Goal: Task Accomplishment & Management: Use online tool/utility

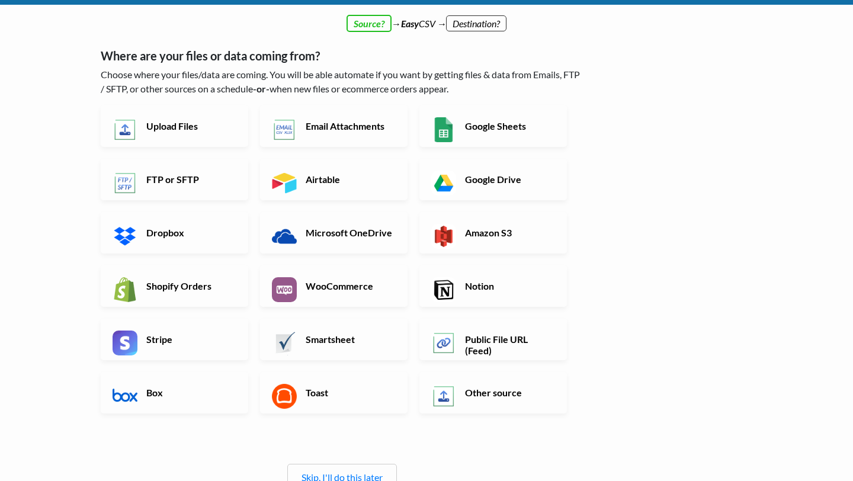
scroll to position [34, 0]
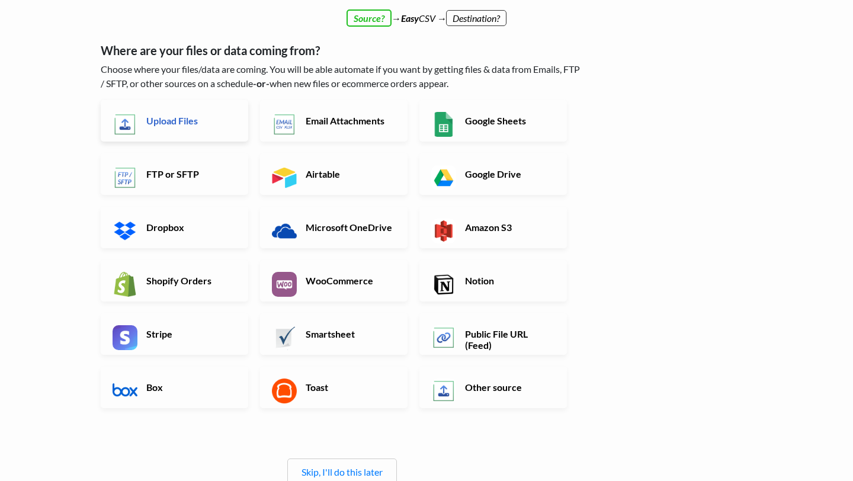
click at [194, 126] on h6 "Upload Files" at bounding box center [189, 120] width 93 height 11
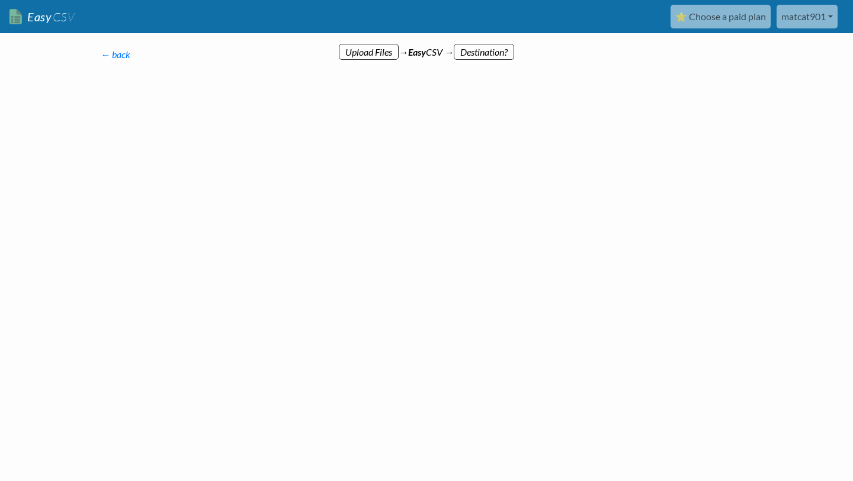
scroll to position [0, 0]
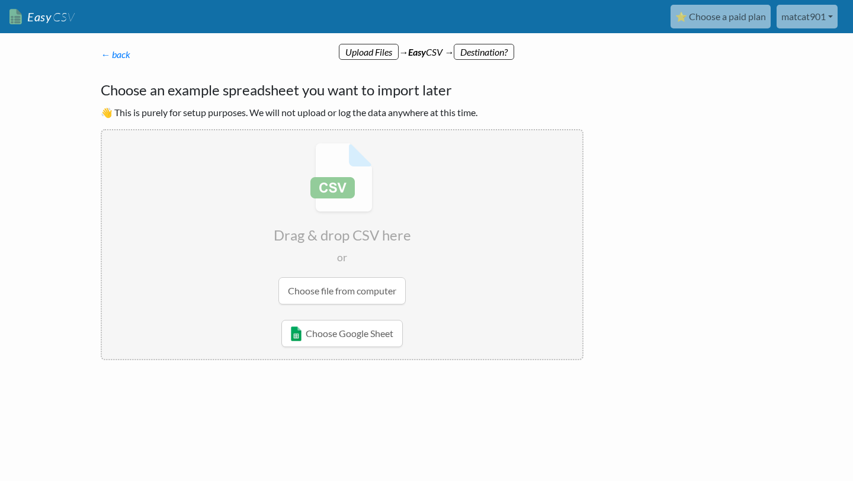
click at [336, 294] on input "file" at bounding box center [342, 223] width 480 height 187
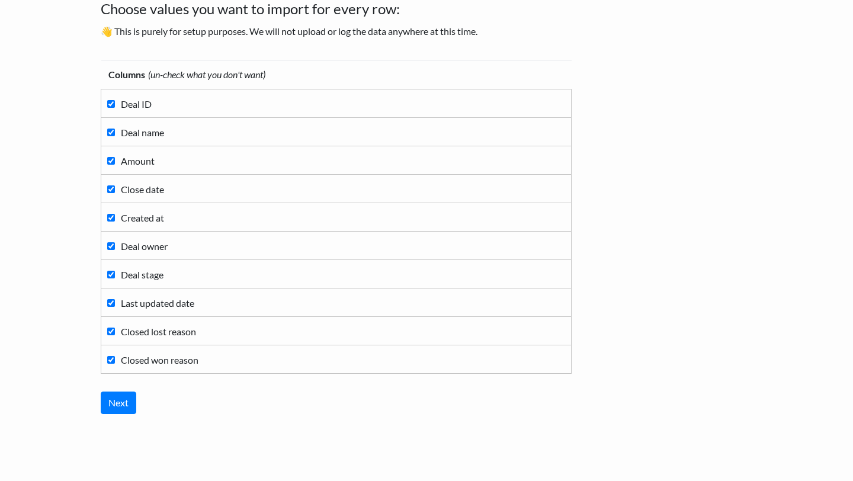
scroll to position [82, 0]
click at [110, 102] on input "Deal ID" at bounding box center [111, 103] width 8 height 8
checkbox input "false"
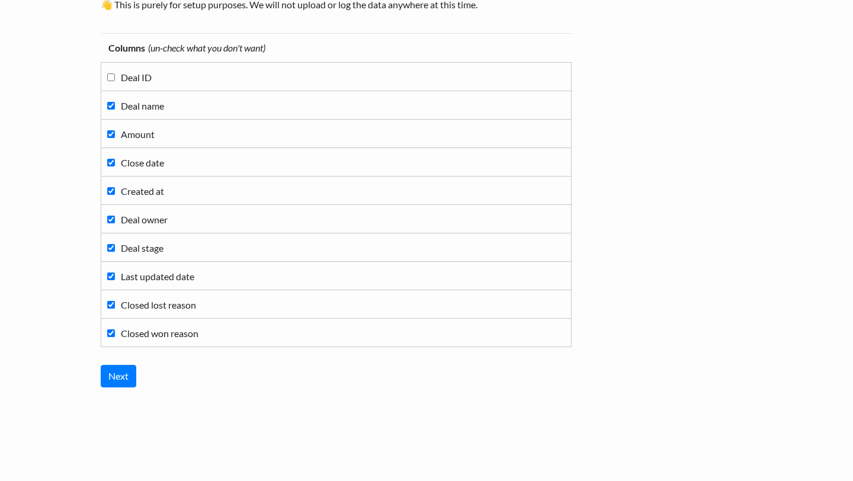
scroll to position [113, 0]
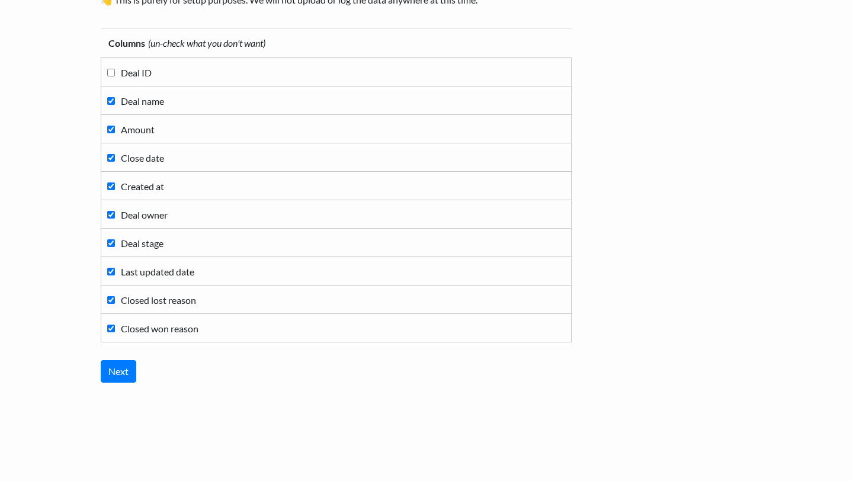
click at [117, 272] on label "Last updated date" at bounding box center [336, 271] width 458 height 16
click at [115, 272] on input "Last updated date" at bounding box center [111, 272] width 8 height 8
checkbox input "false"
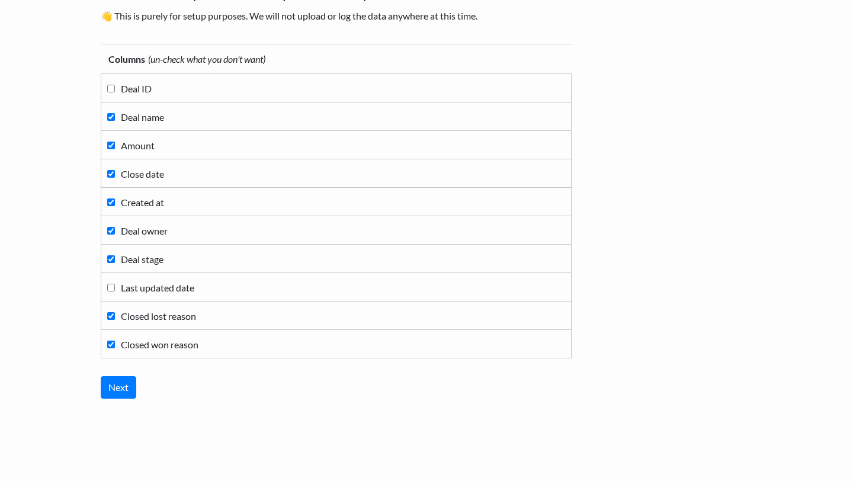
scroll to position [104, 0]
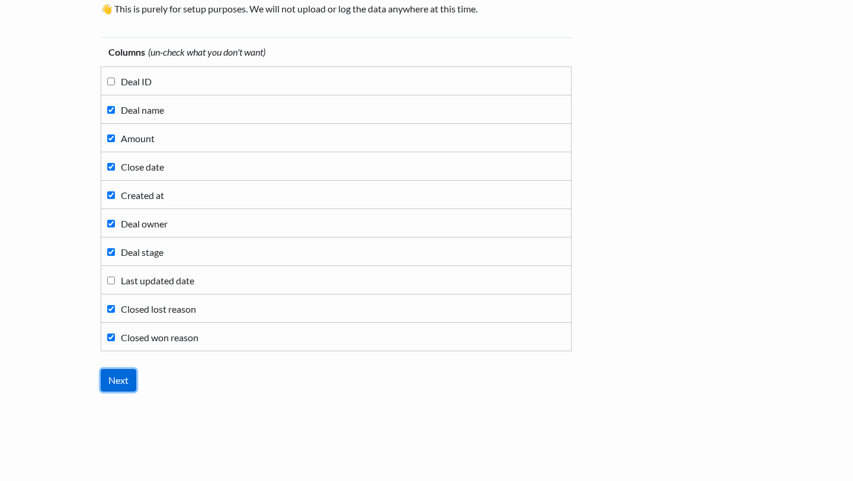
click at [132, 378] on input "Next" at bounding box center [119, 380] width 36 height 23
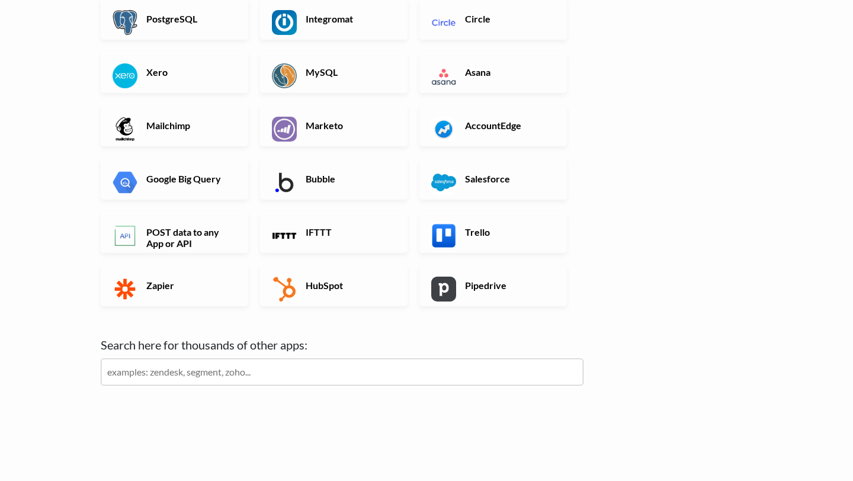
scroll to position [334, 0]
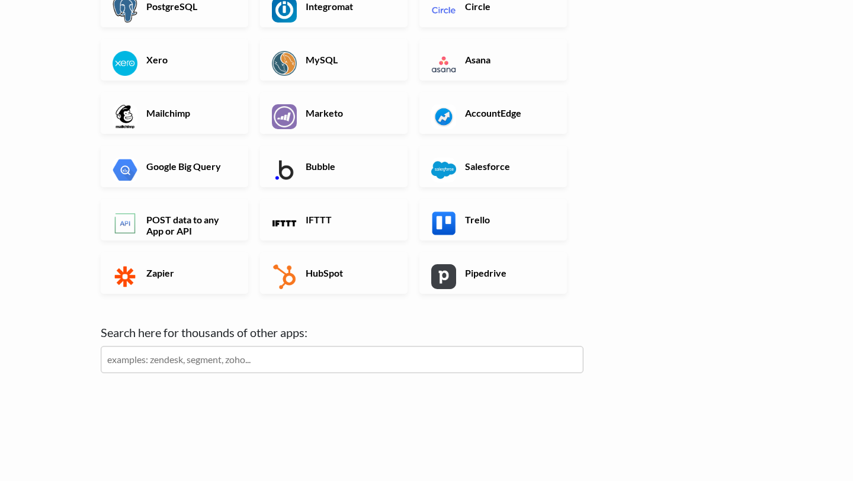
click at [233, 361] on input "text" at bounding box center [342, 359] width 483 height 27
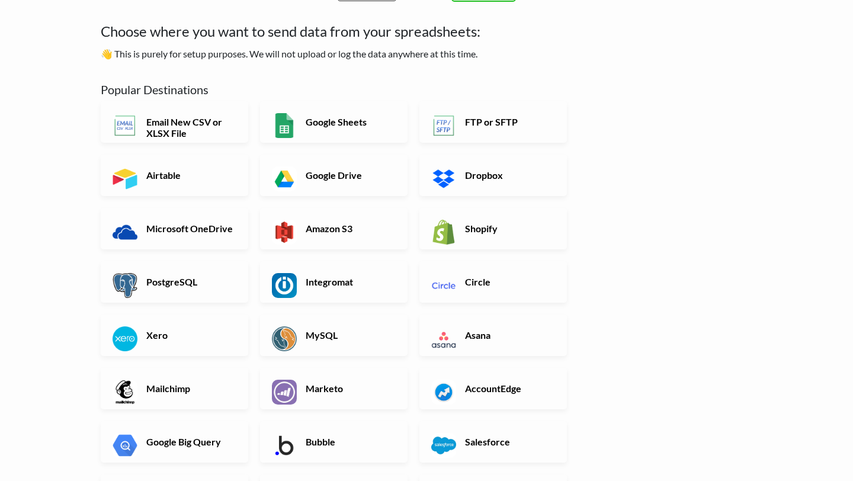
scroll to position [0, 0]
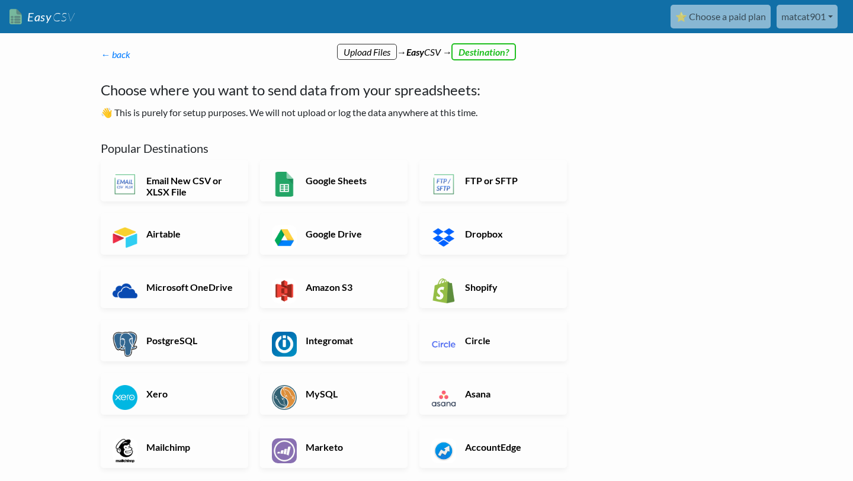
type input "espo"
click at [297, 128] on div "← back Thanks for signing up! Set up your Import Flow and Upload Page in 1 minu…" at bounding box center [342, 470] width 507 height 868
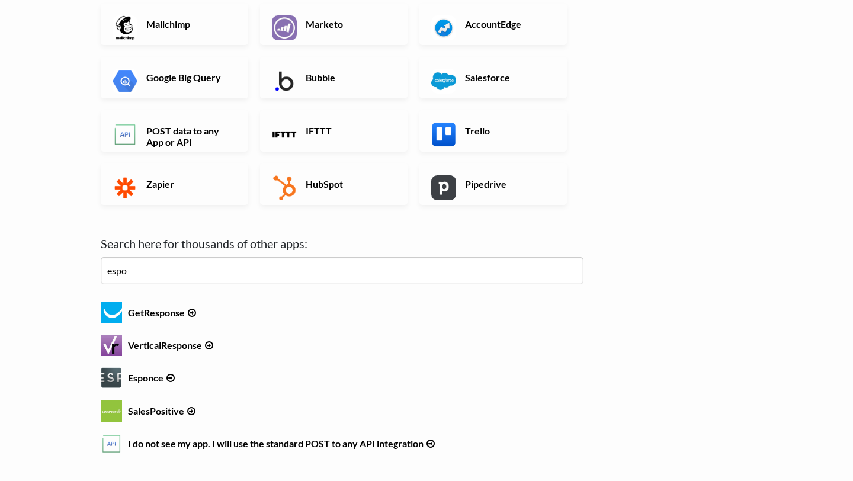
scroll to position [454, 0]
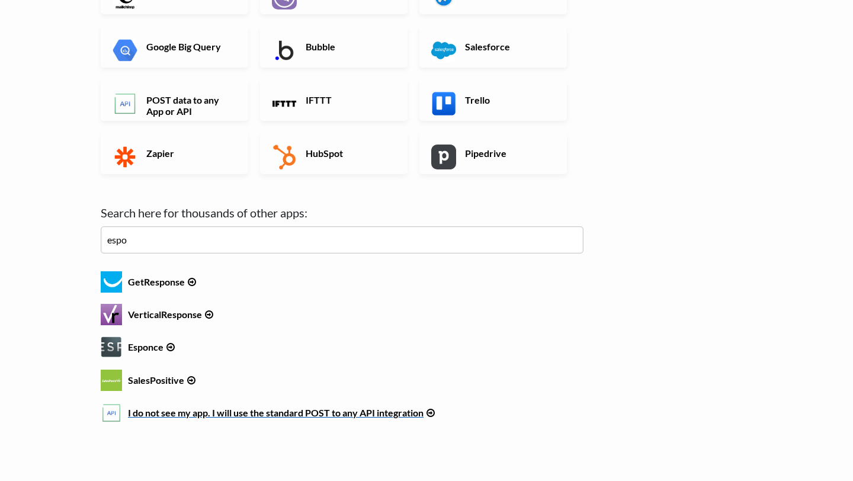
click at [203, 412] on h6 "I do not see my app. I will use the standard POST to any API integration" at bounding box center [342, 410] width 483 height 16
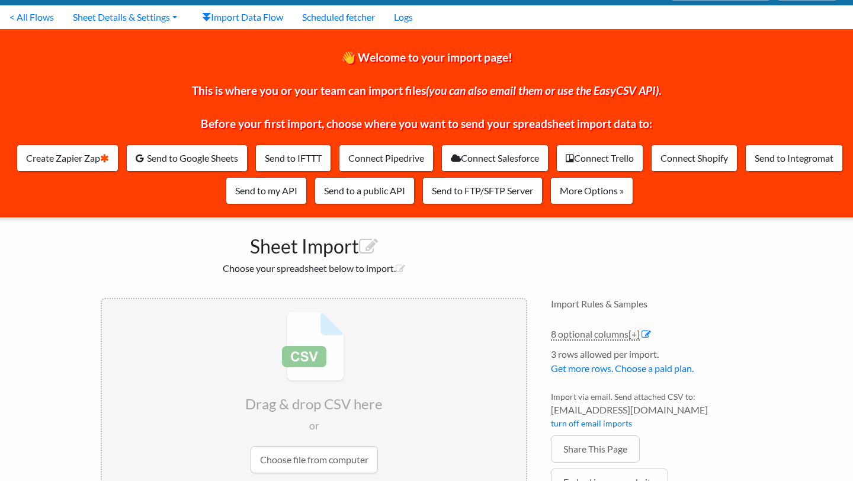
scroll to position [100, 0]
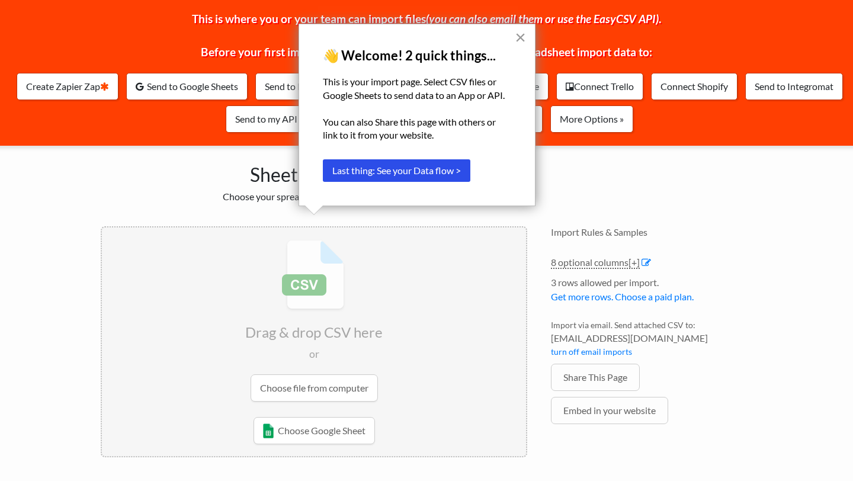
click at [521, 33] on button "×" at bounding box center [520, 37] width 11 height 19
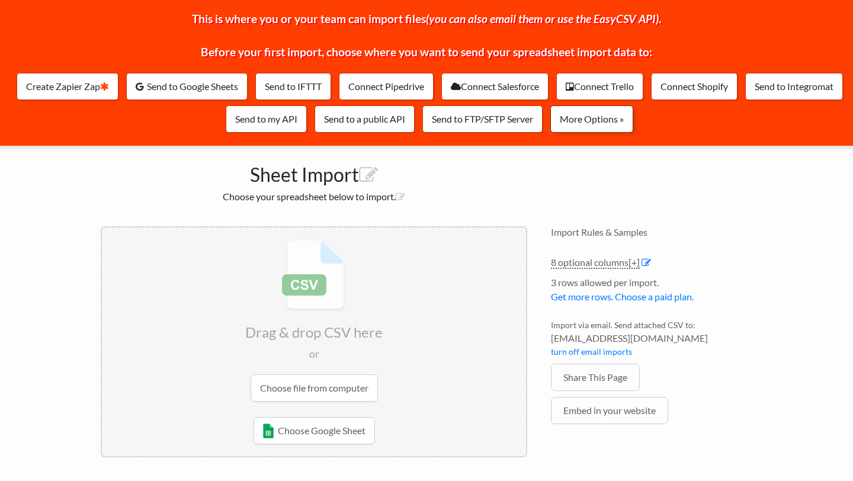
click at [633, 125] on link "More Options »" at bounding box center [591, 118] width 83 height 27
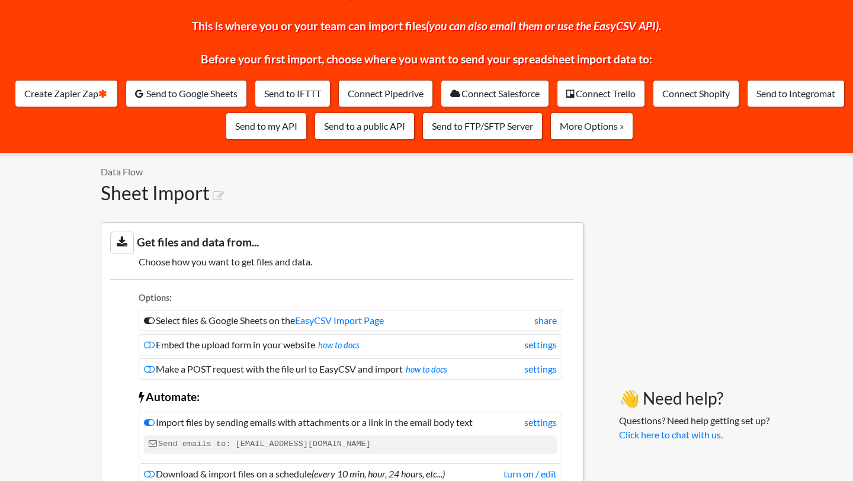
scroll to position [99, 0]
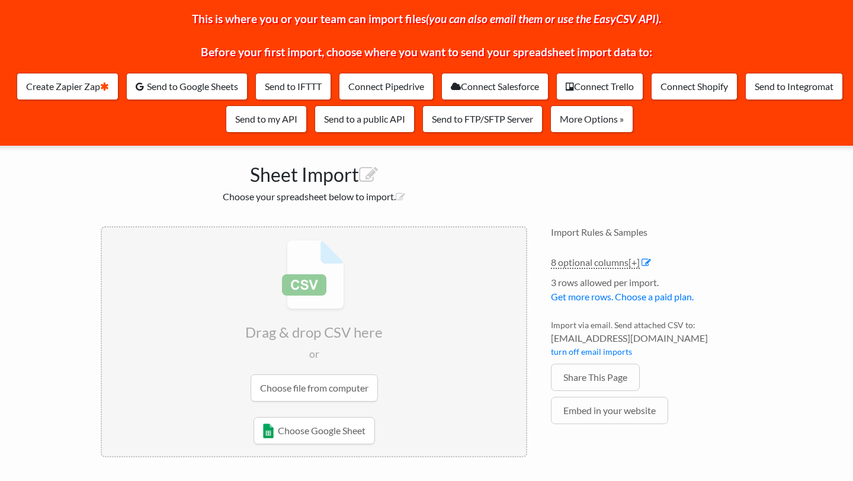
scroll to position [100, 0]
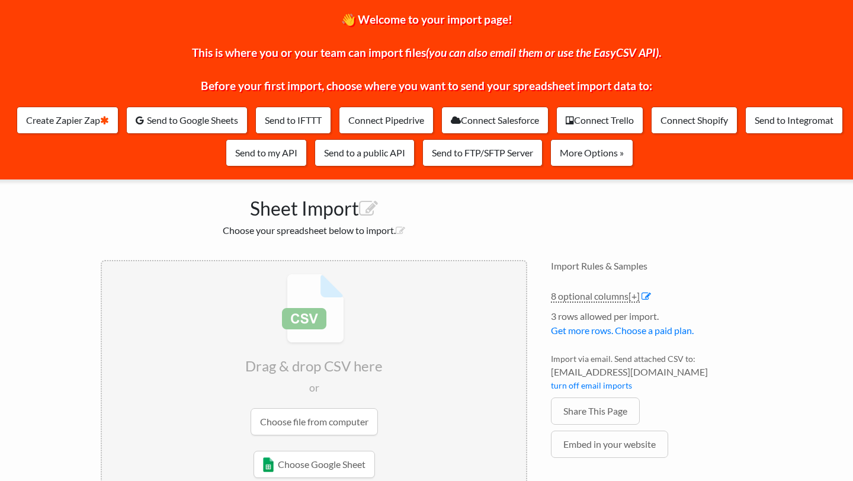
scroll to position [100, 0]
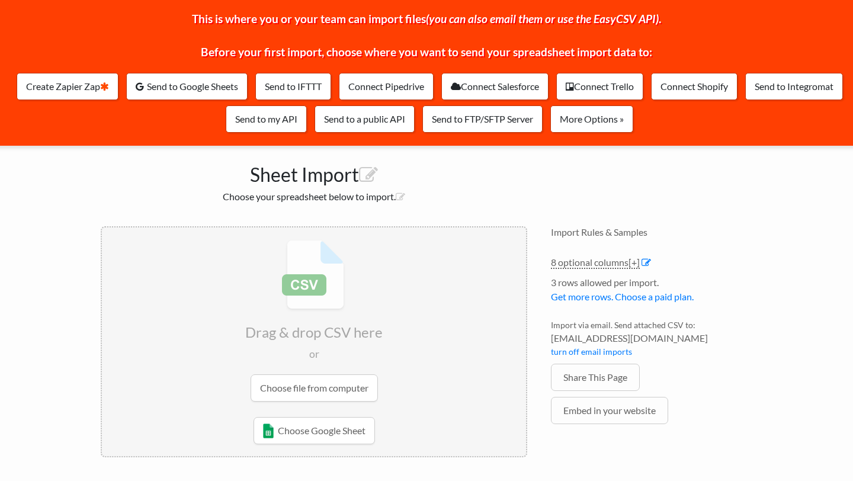
click at [315, 389] on input "file" at bounding box center [314, 320] width 424 height 187
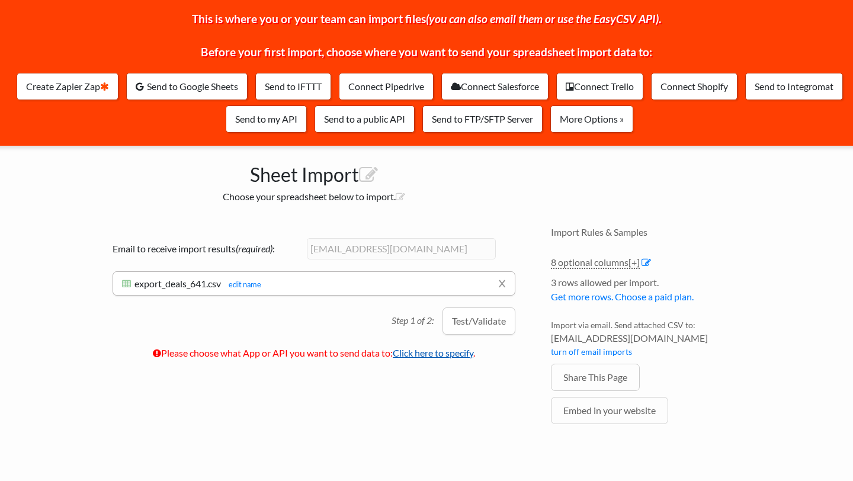
click at [419, 355] on link "Click here to specify" at bounding box center [433, 352] width 81 height 11
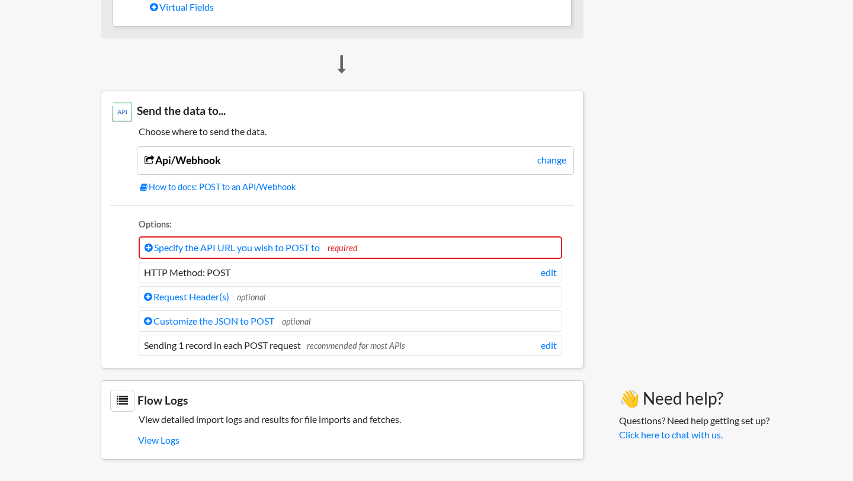
scroll to position [1022, 0]
click at [208, 297] on link "Request Header(s)" at bounding box center [186, 296] width 85 height 11
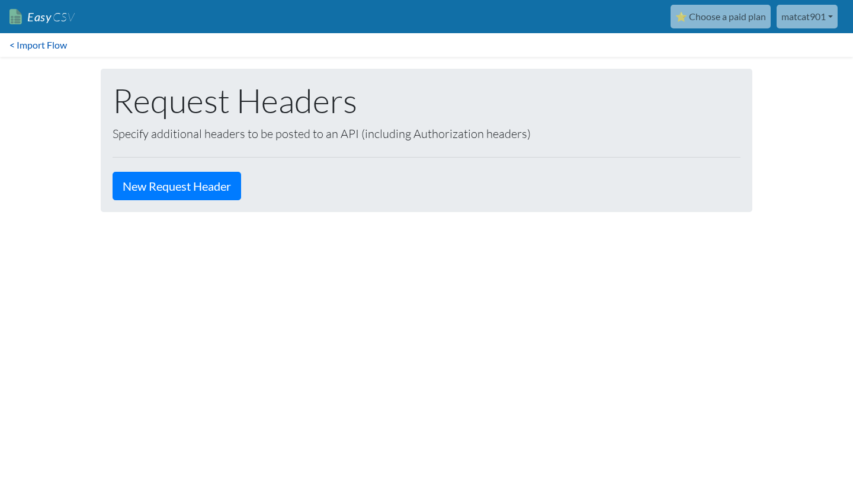
click at [51, 49] on link "< Import Flow" at bounding box center [38, 45] width 76 height 24
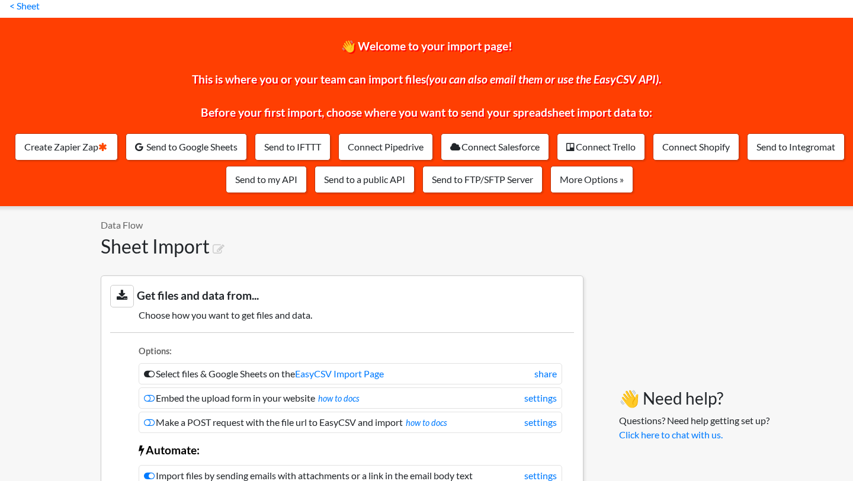
scroll to position [37, 0]
